Goal: Task Accomplishment & Management: Manage account settings

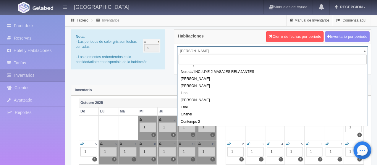
scroll to position [33, 0]
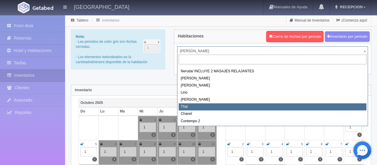
select select "727"
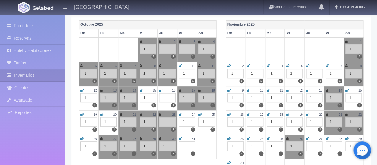
scroll to position [89, 0]
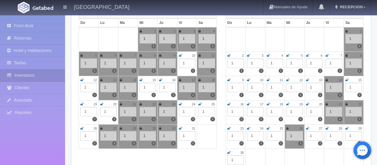
click at [180, 104] on icon at bounding box center [180, 105] width 3 height 4
click at [200, 103] on icon at bounding box center [200, 105] width 3 height 4
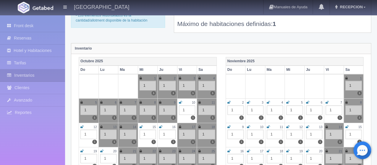
scroll to position [0, 0]
